Goal: Find specific page/section: Find specific page/section

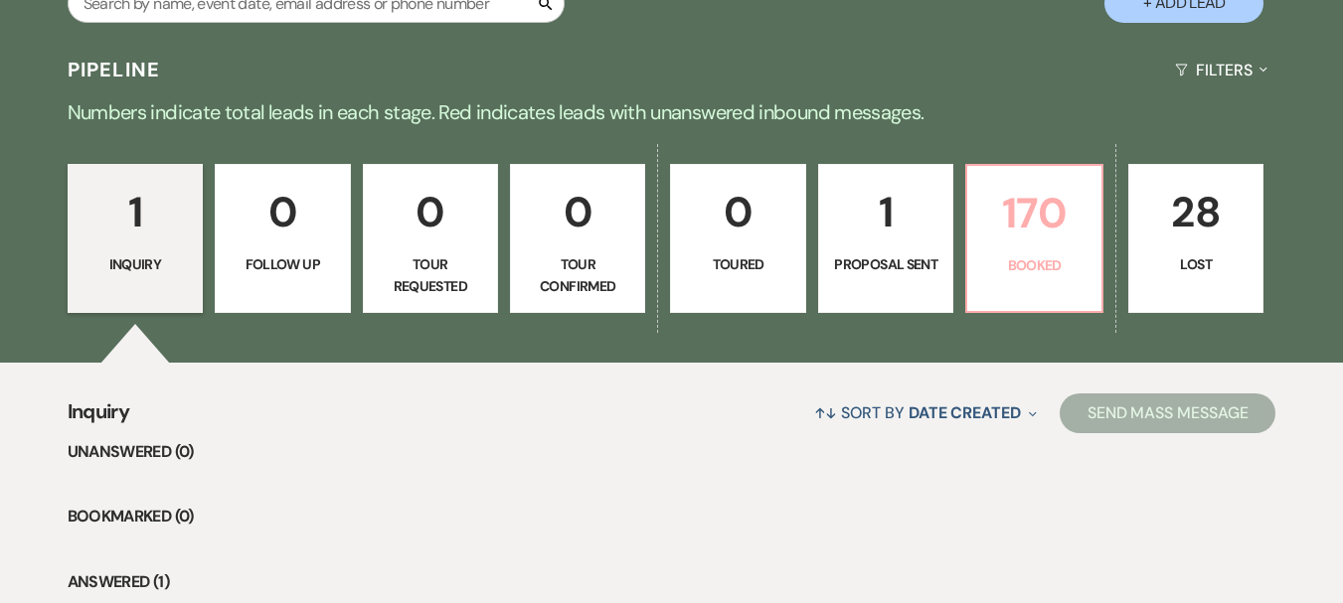
scroll to position [379, 0]
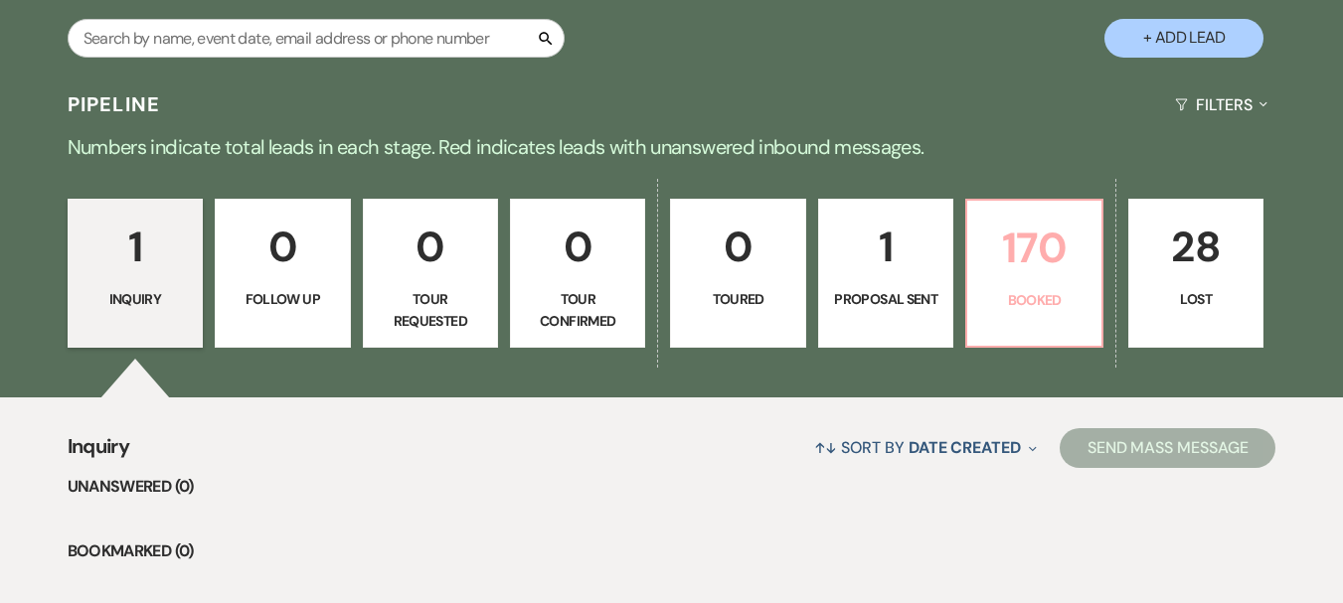
click at [1023, 291] on p "Booked" at bounding box center [1033, 300] width 109 height 22
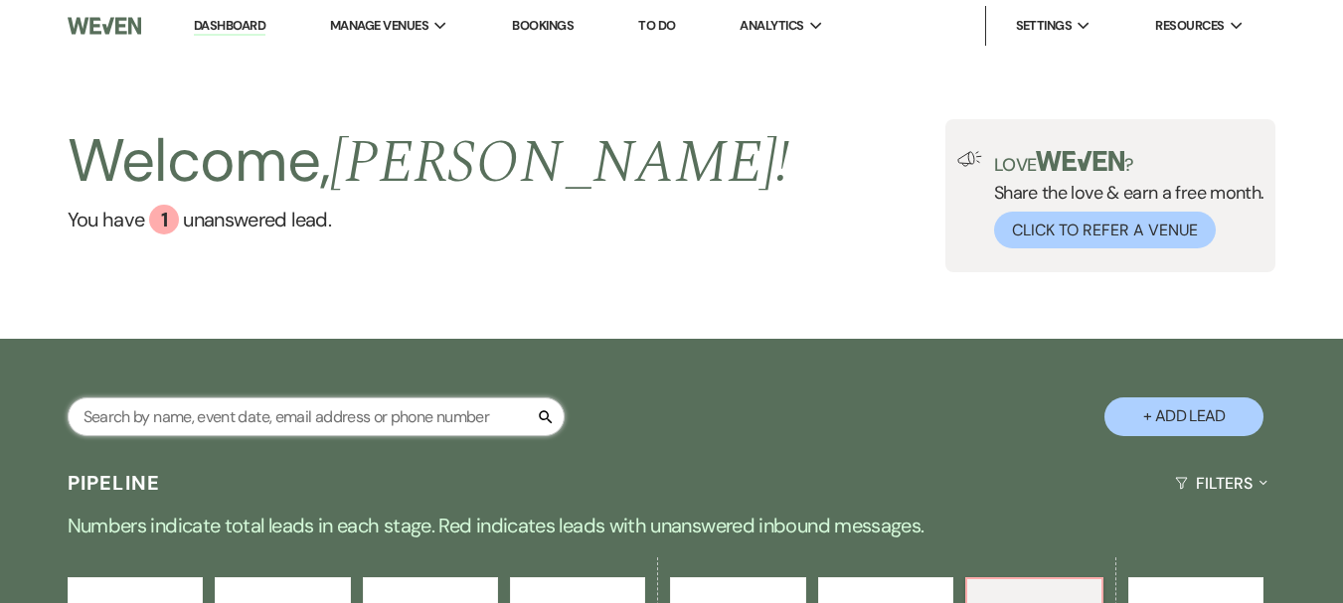
click at [301, 421] on input "text" at bounding box center [316, 417] width 497 height 39
type input "[PERSON_NAME]"
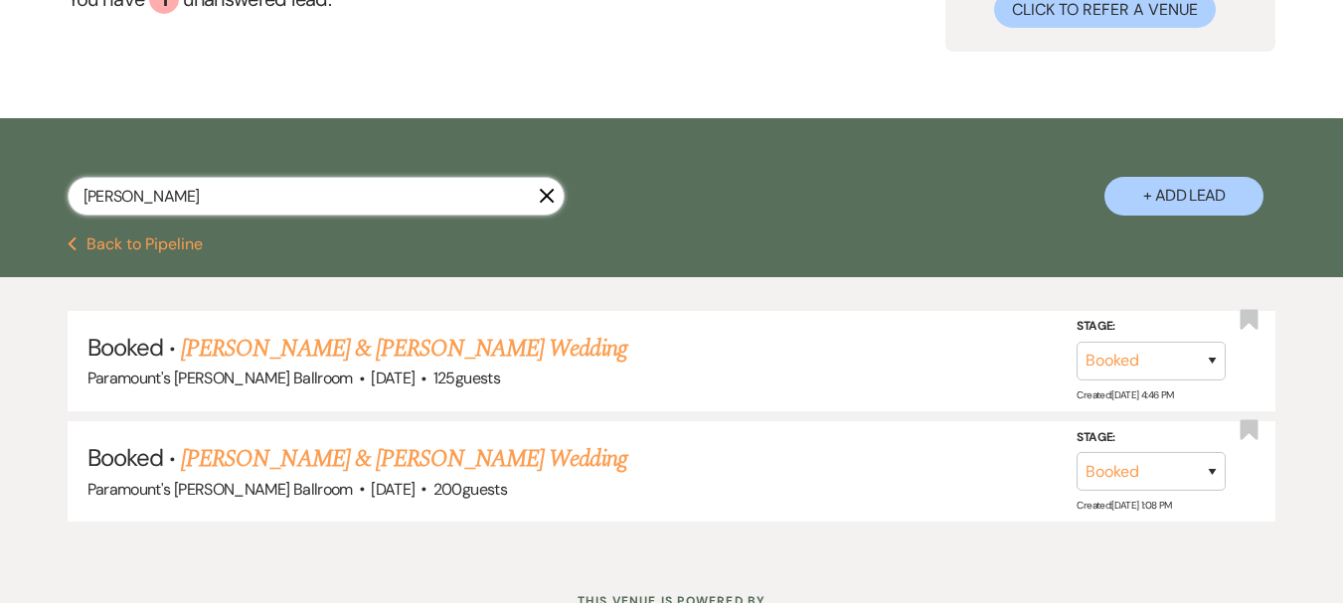
scroll to position [298, 0]
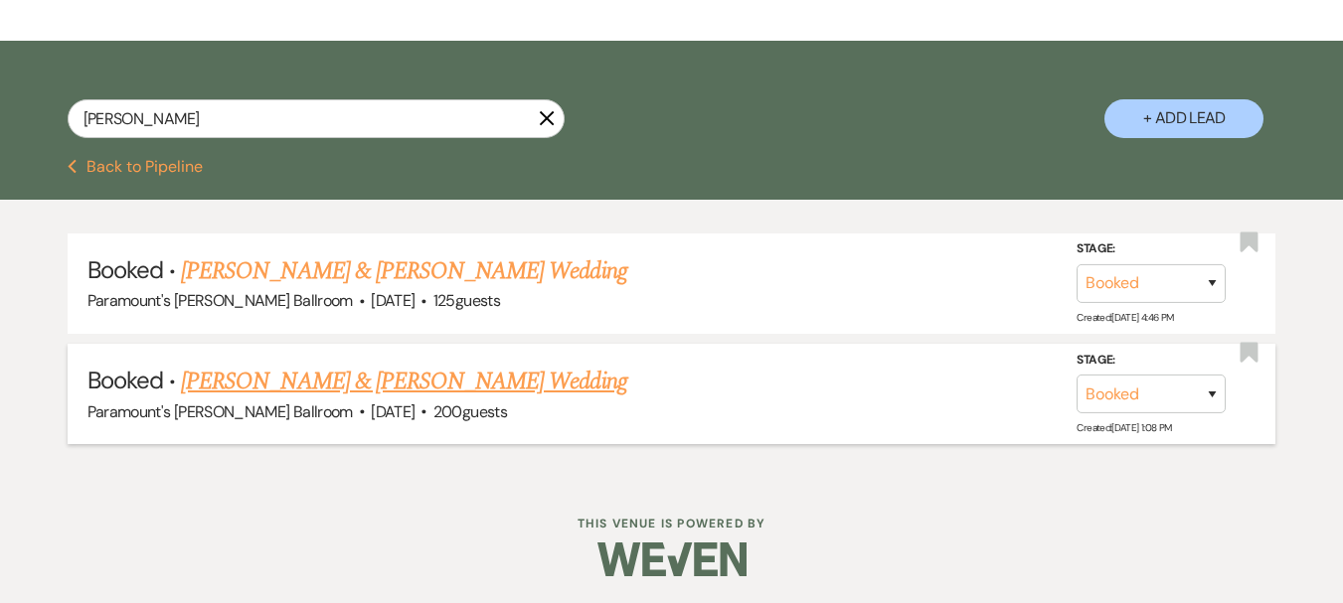
click at [246, 378] on link "[PERSON_NAME] & [PERSON_NAME] Wedding" at bounding box center [403, 382] width 445 height 36
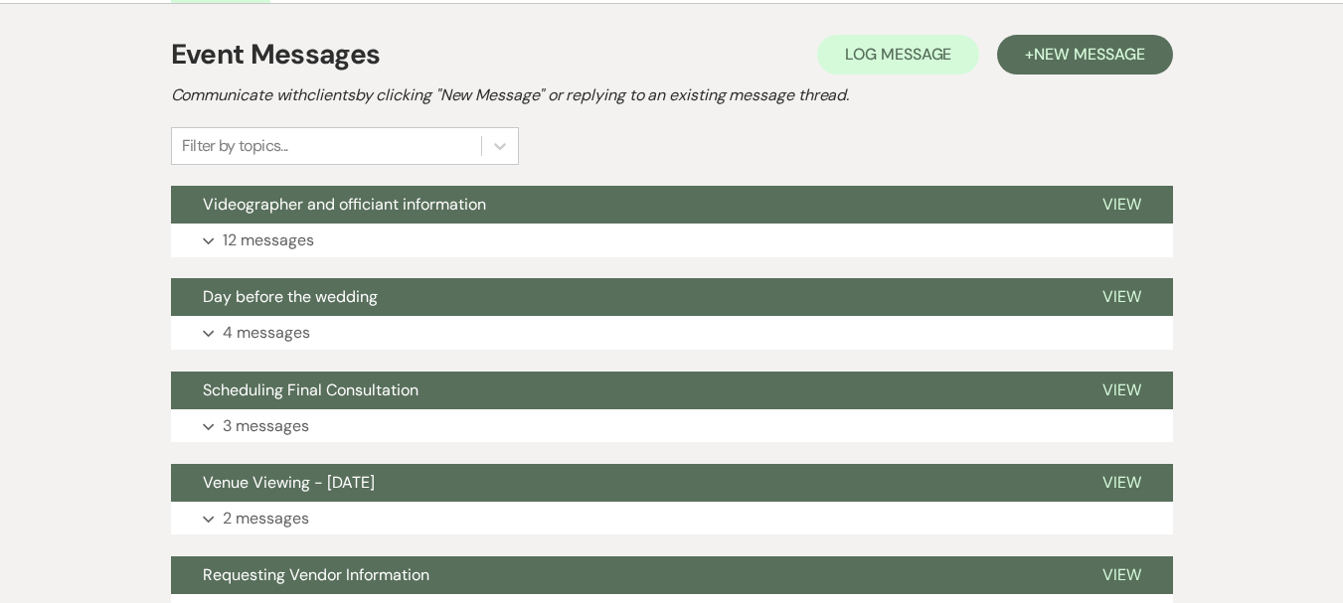
scroll to position [497, 0]
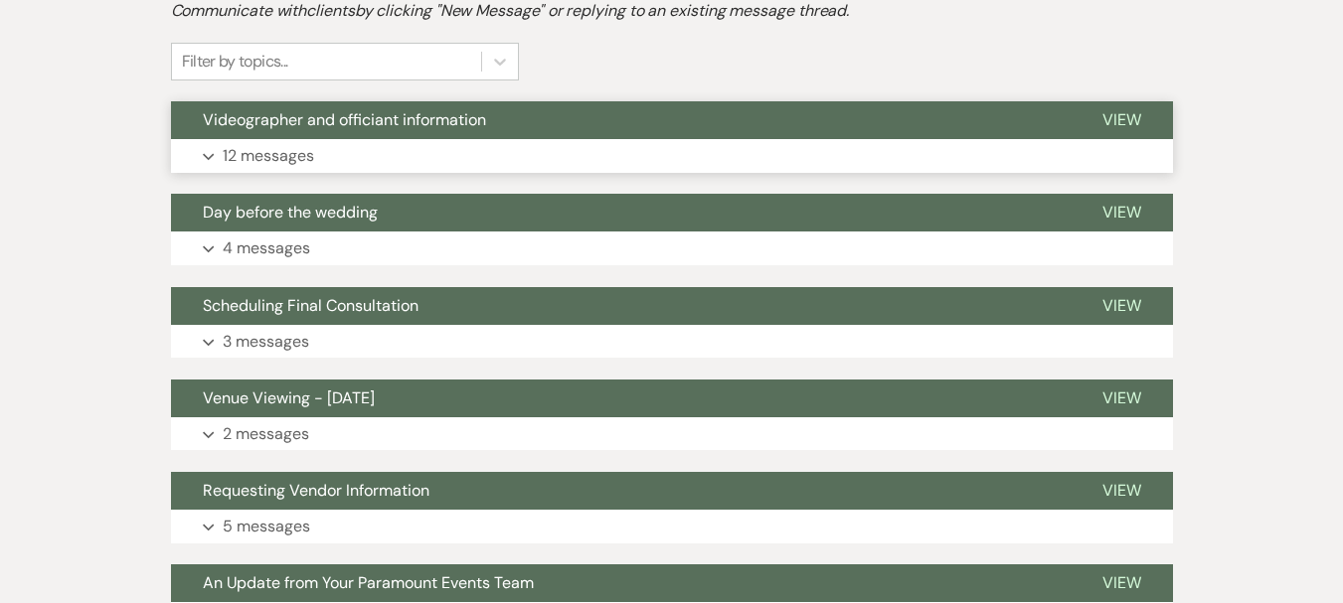
click at [332, 112] on span "Videographer and officiant information" at bounding box center [344, 119] width 283 height 21
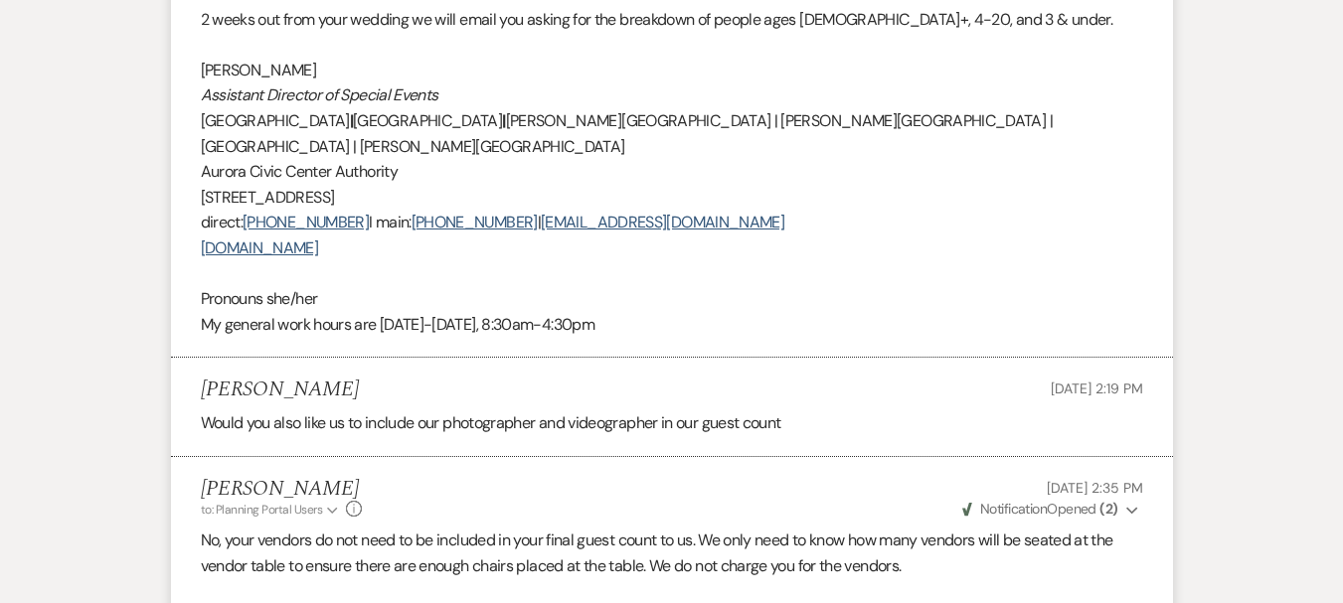
scroll to position [5071, 0]
